Goal: Task Accomplishment & Management: Manage account settings

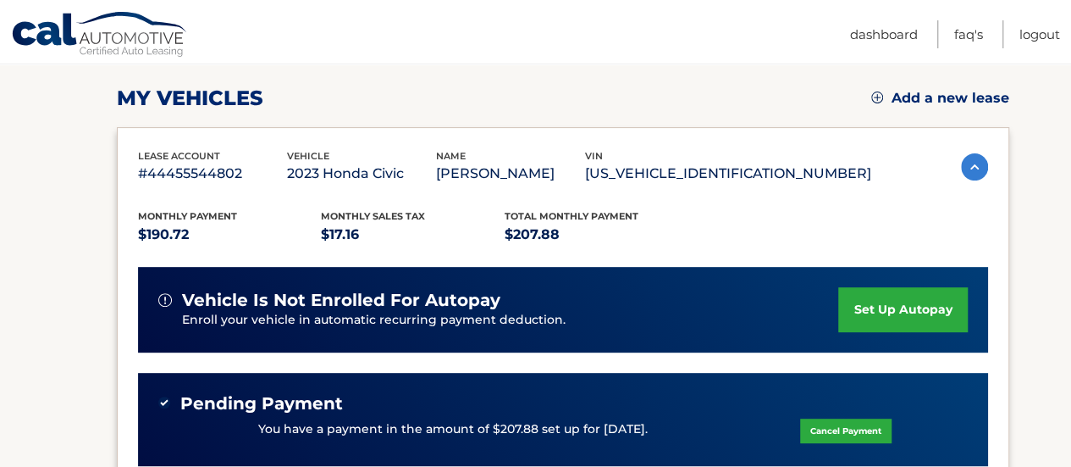
scroll to position [254, 0]
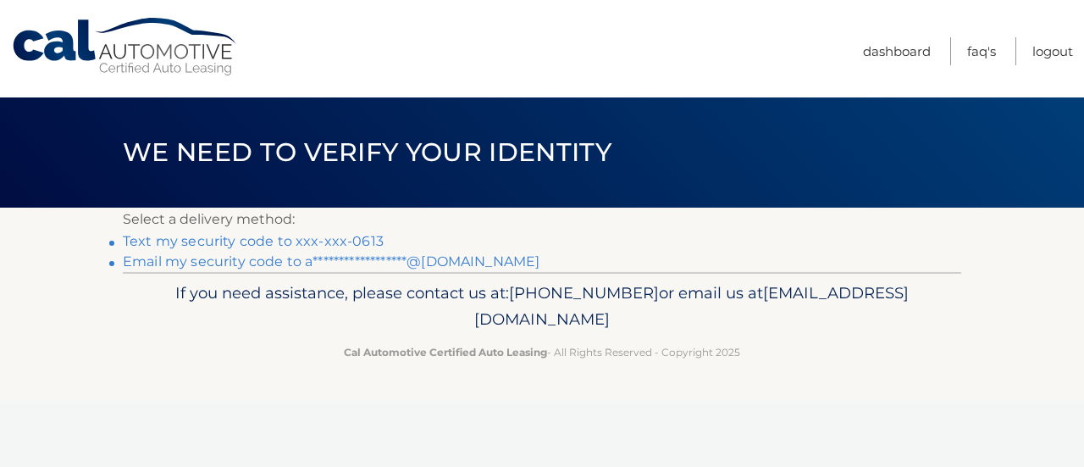
click at [263, 239] on link "Text my security code to xxx-xxx-0613" at bounding box center [253, 241] width 261 height 16
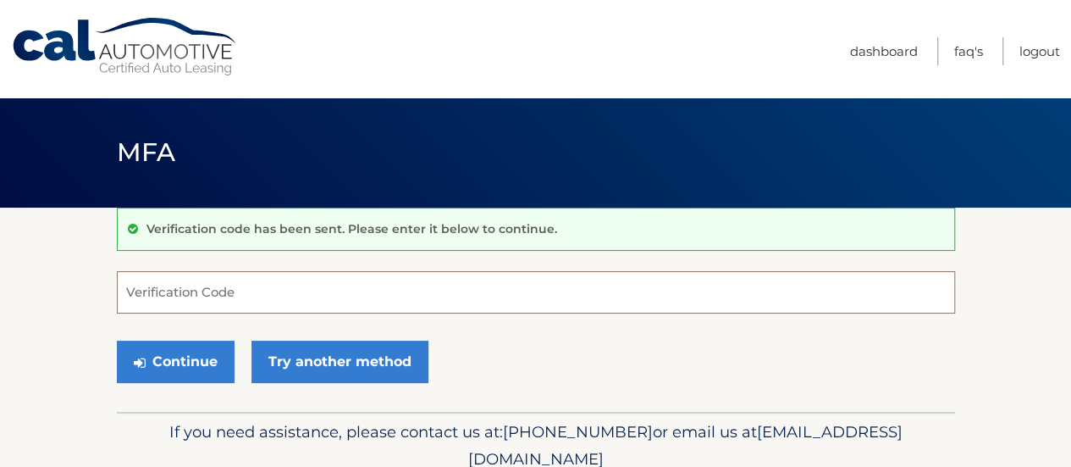
click at [356, 289] on input "Verification Code" at bounding box center [536, 292] width 838 height 42
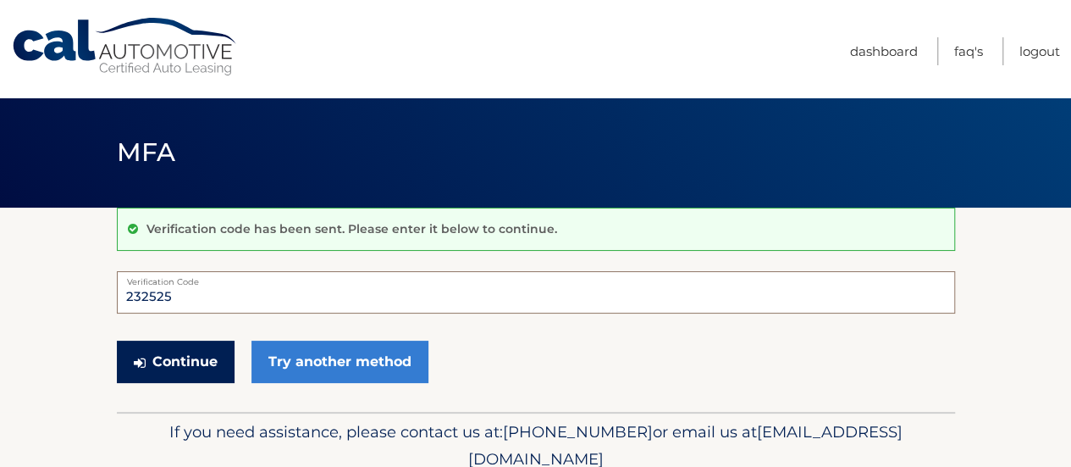
type input "232525"
click at [227, 365] on button "Continue" at bounding box center [176, 361] width 118 height 42
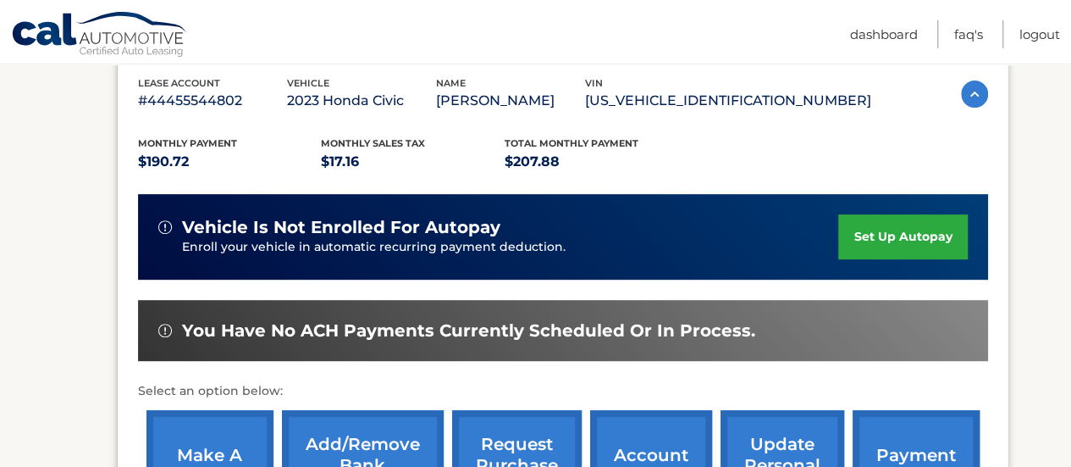
scroll to position [508, 0]
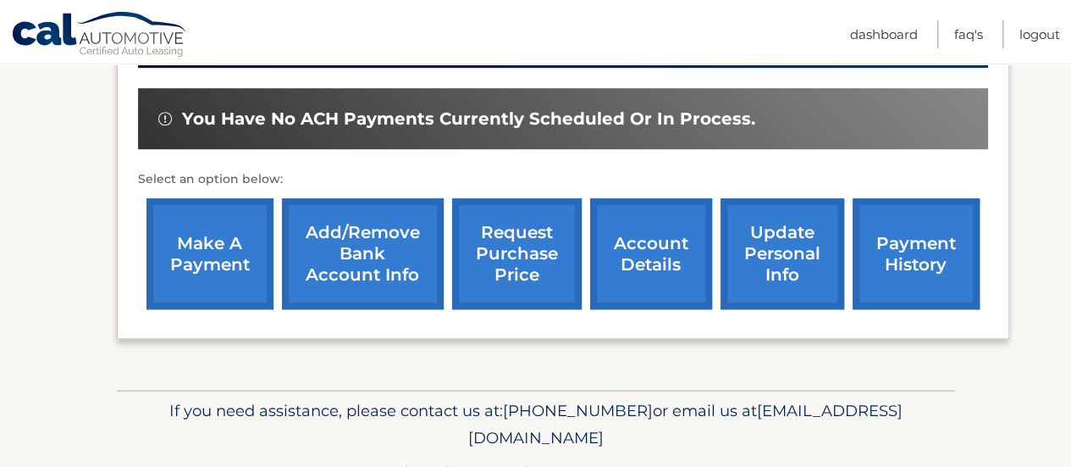
click at [229, 252] on link "make a payment" at bounding box center [210, 253] width 127 height 111
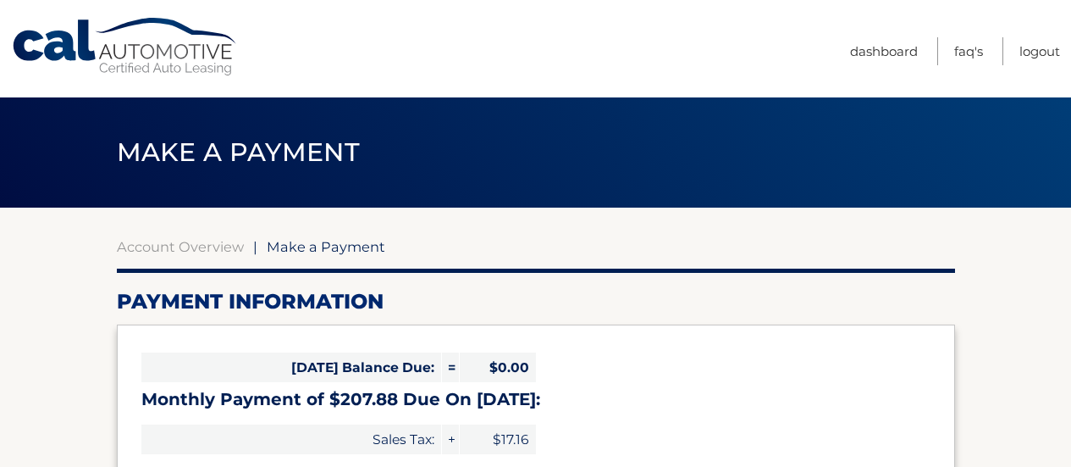
select select "ZWE1Y2U5ZDItMGNhMC00OWI1LWEyYTYtMzEyYWIzODM2NDBj"
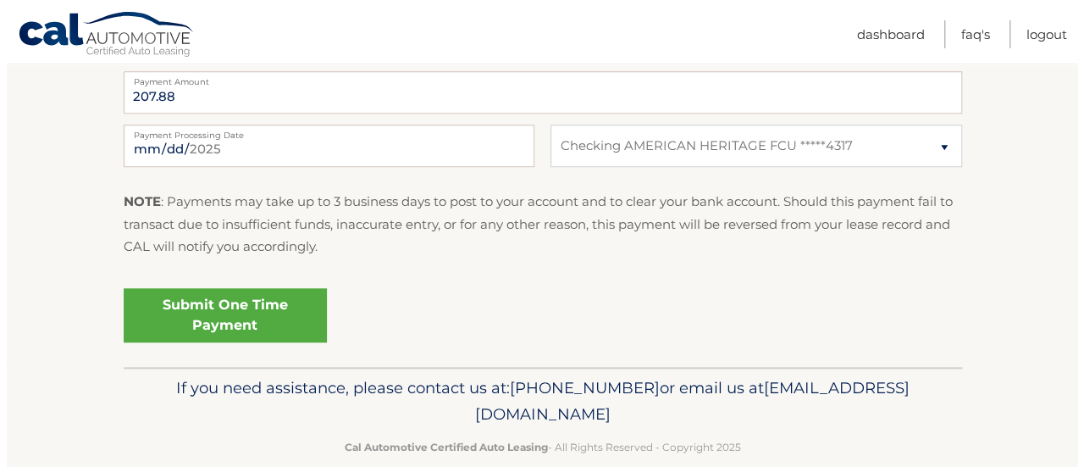
scroll to position [742, 0]
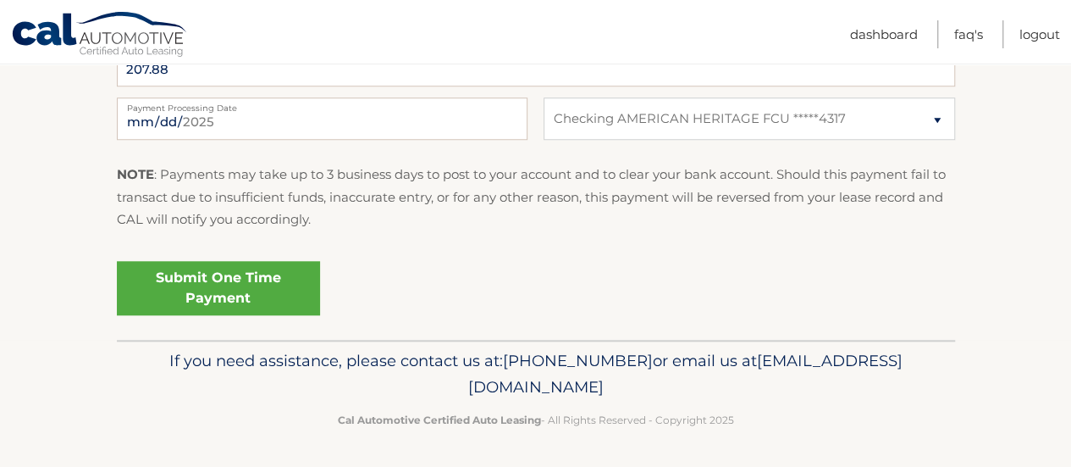
click at [247, 294] on link "Submit One Time Payment" at bounding box center [218, 288] width 203 height 54
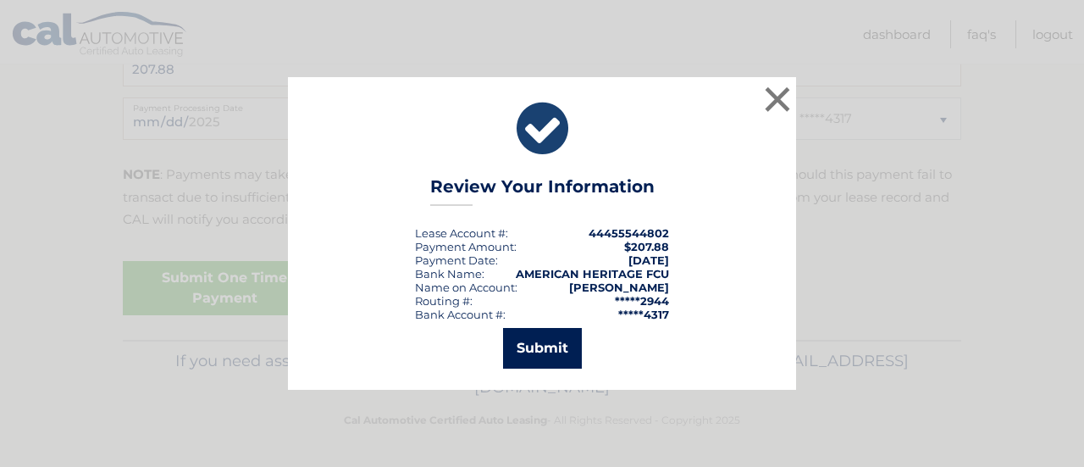
click at [538, 340] on button "Submit" at bounding box center [542, 348] width 79 height 41
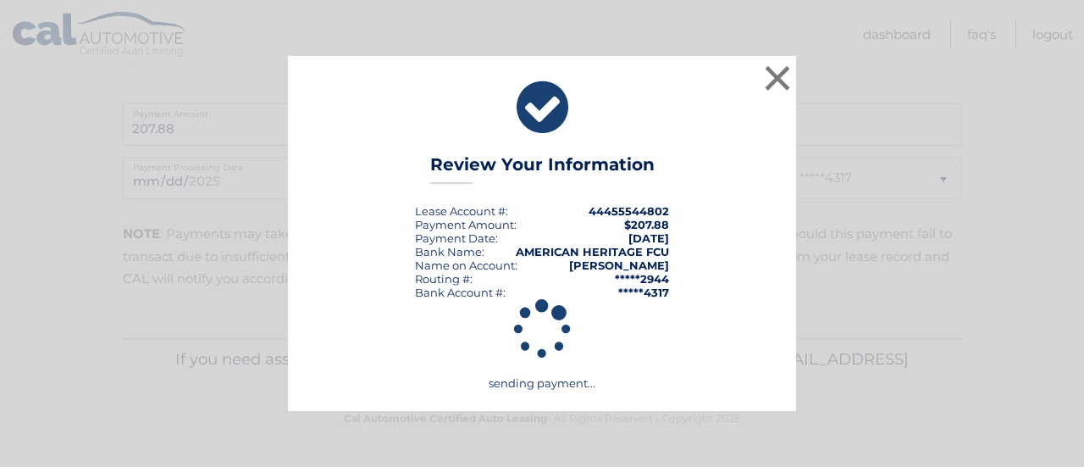
scroll to position [681, 0]
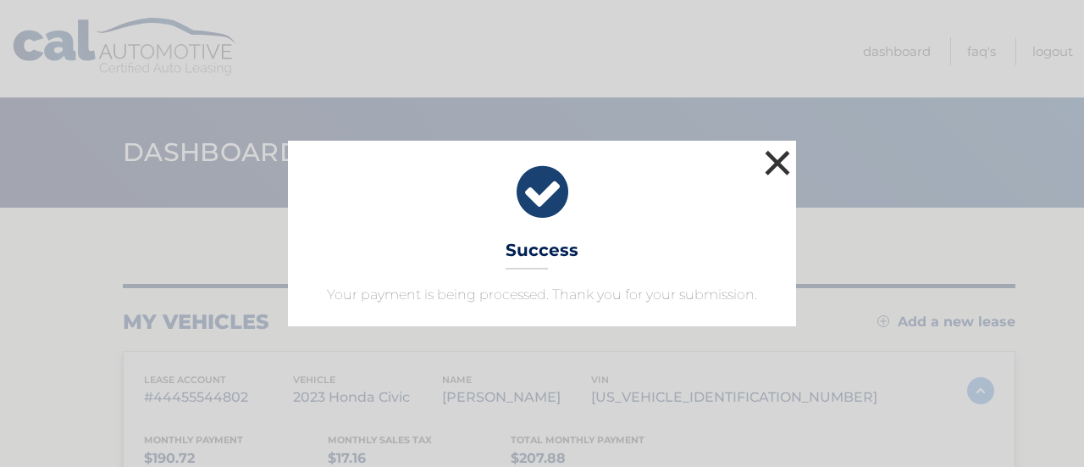
click at [777, 165] on button "×" at bounding box center [777, 163] width 34 height 34
